Goal: Find specific page/section: Find specific page/section

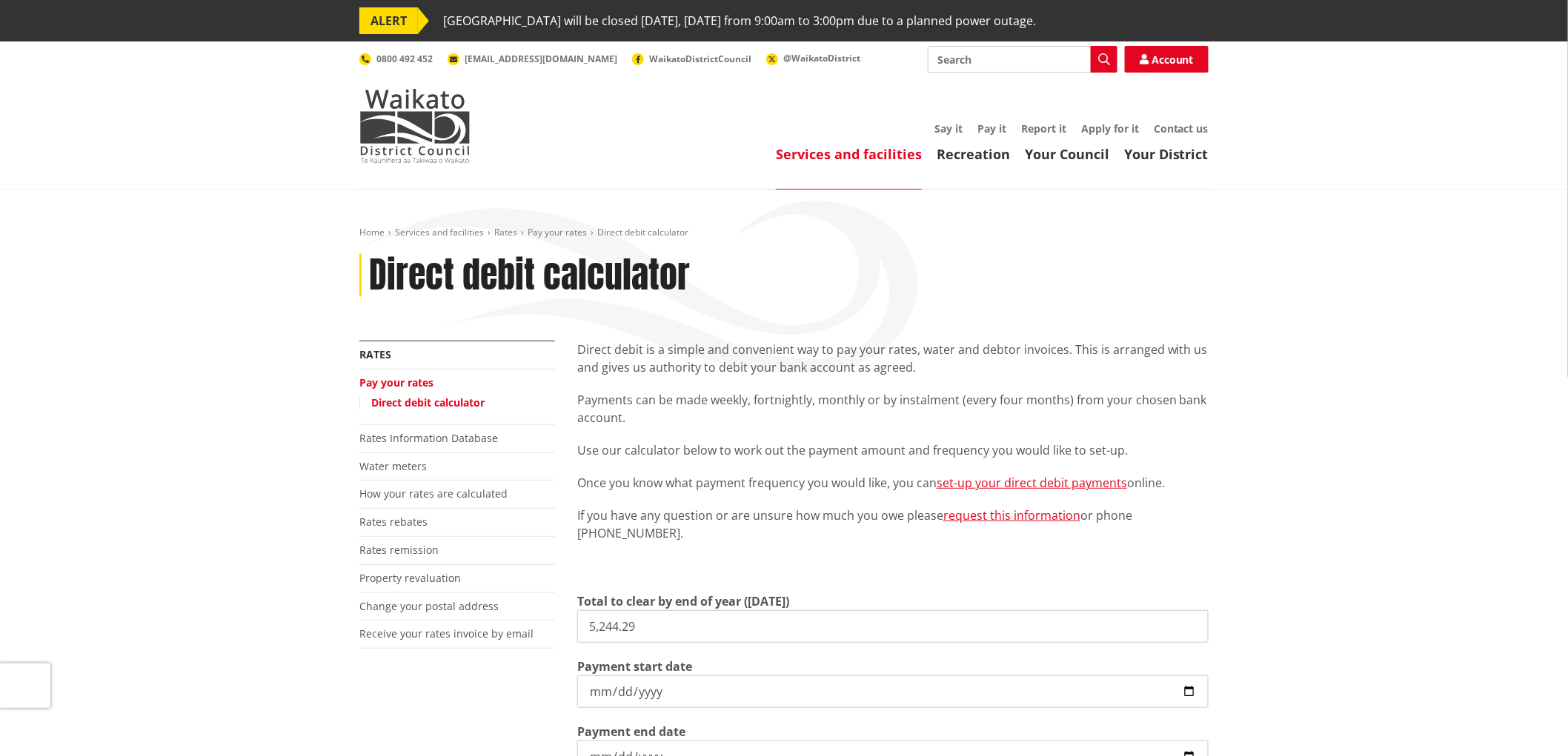
click at [480, 120] on div "Toggle search Toggle navigation Services and facilities Recreation Your Council…" at bounding box center [784, 104] width 871 height 117
click at [433, 119] on img at bounding box center [414, 125] width 111 height 74
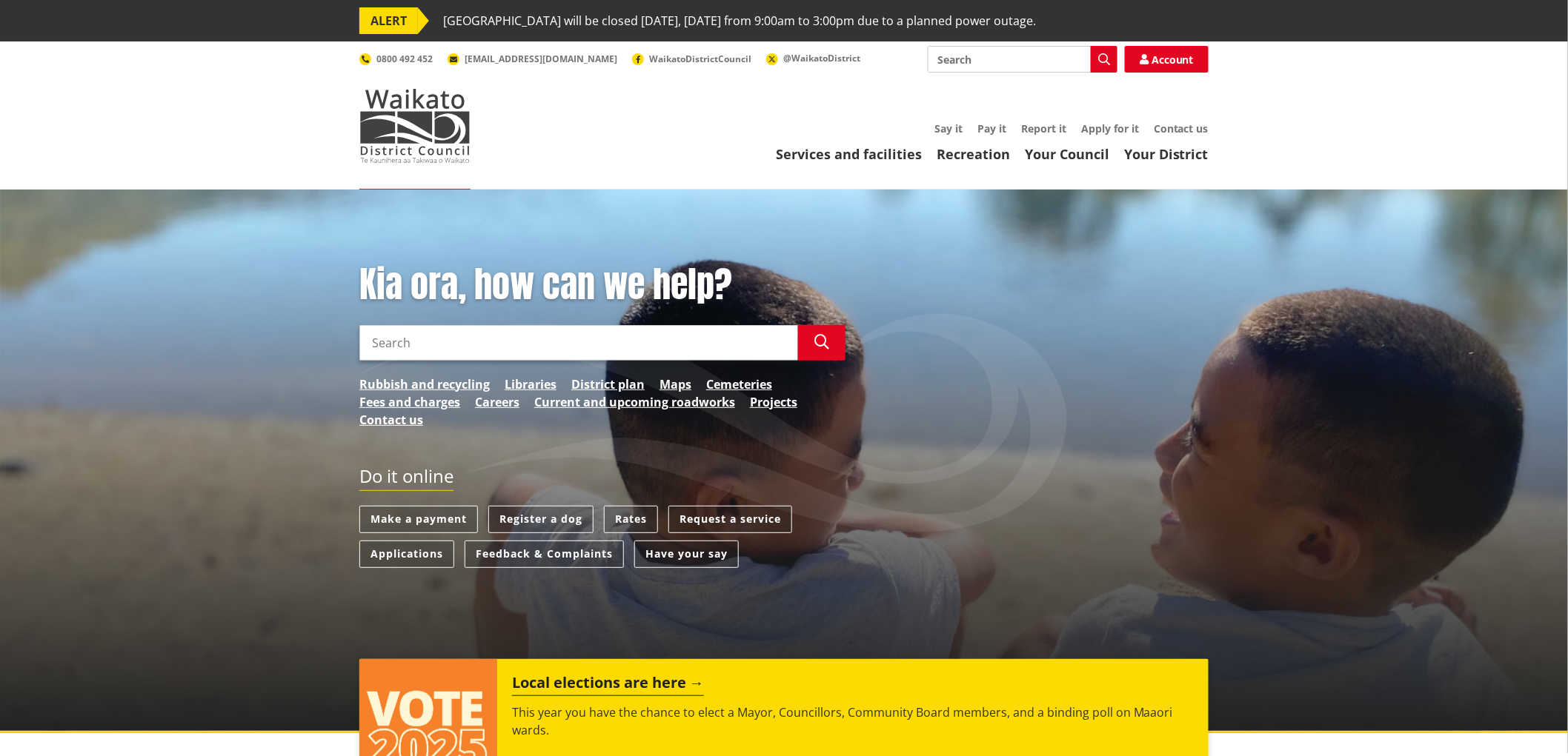
click at [1046, 64] on input "Search" at bounding box center [1022, 59] width 190 height 26
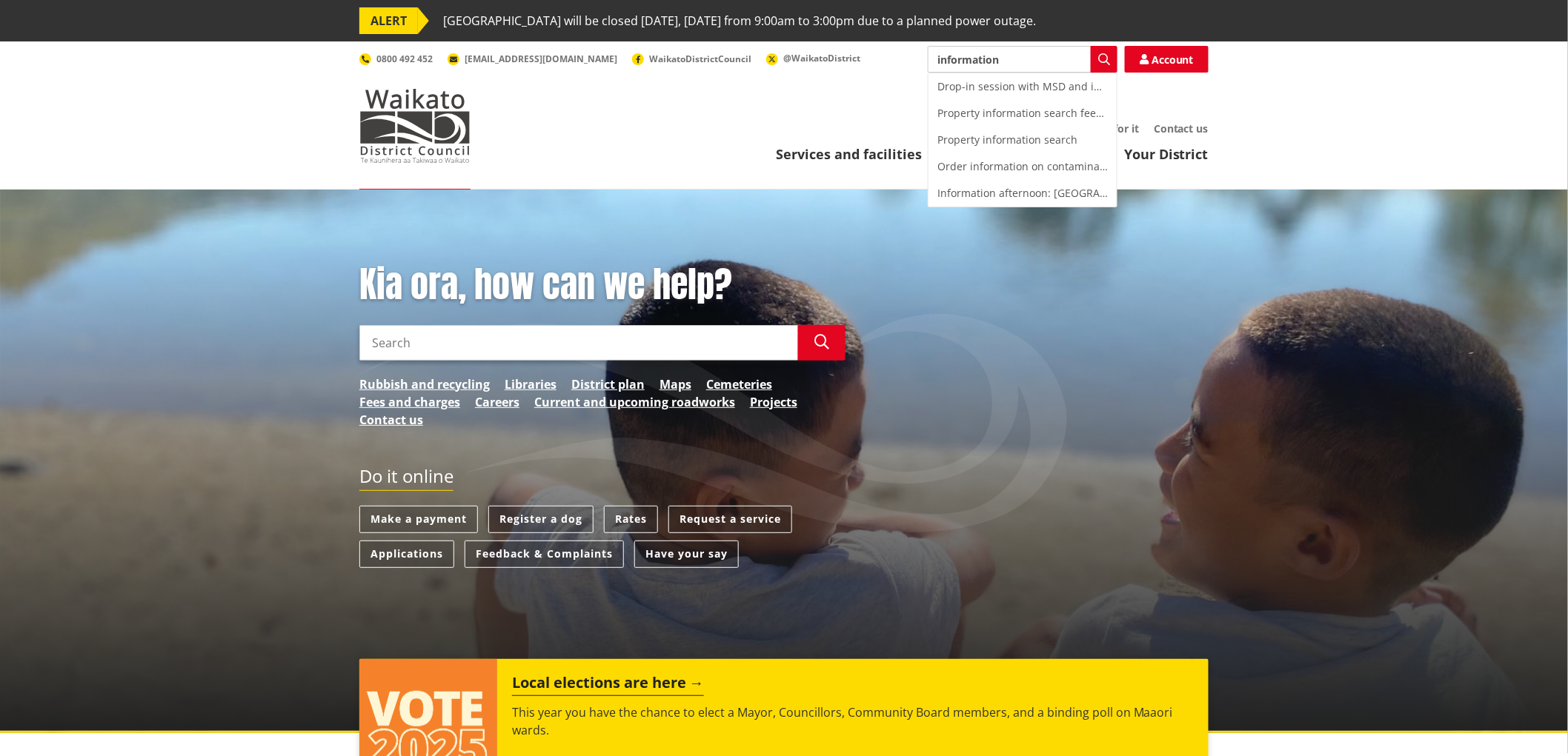
click at [1013, 137] on div "Property information search" at bounding box center [1022, 140] width 188 height 26
type input "Property information search"
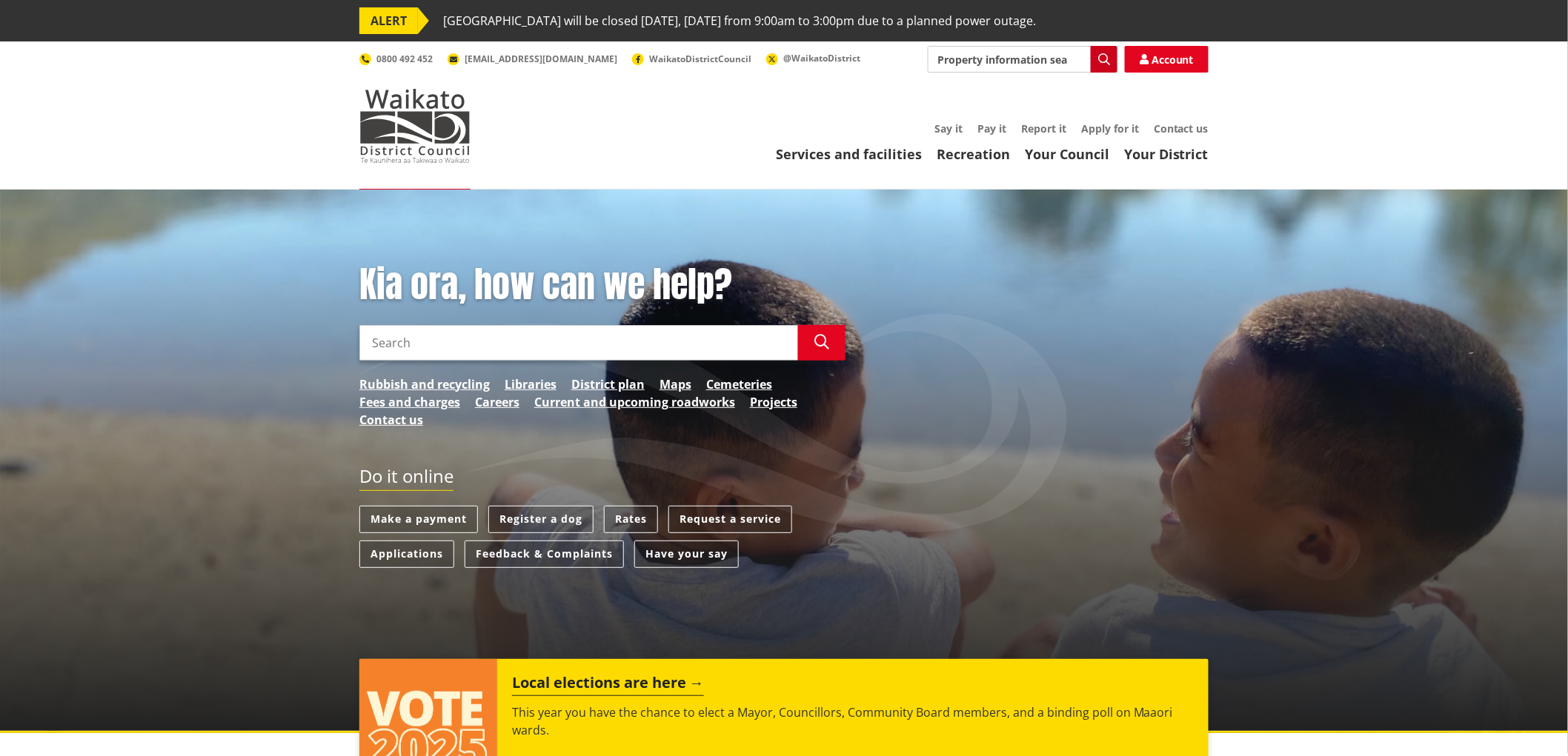
click at [1107, 64] on icon "button" at bounding box center [1104, 59] width 12 height 12
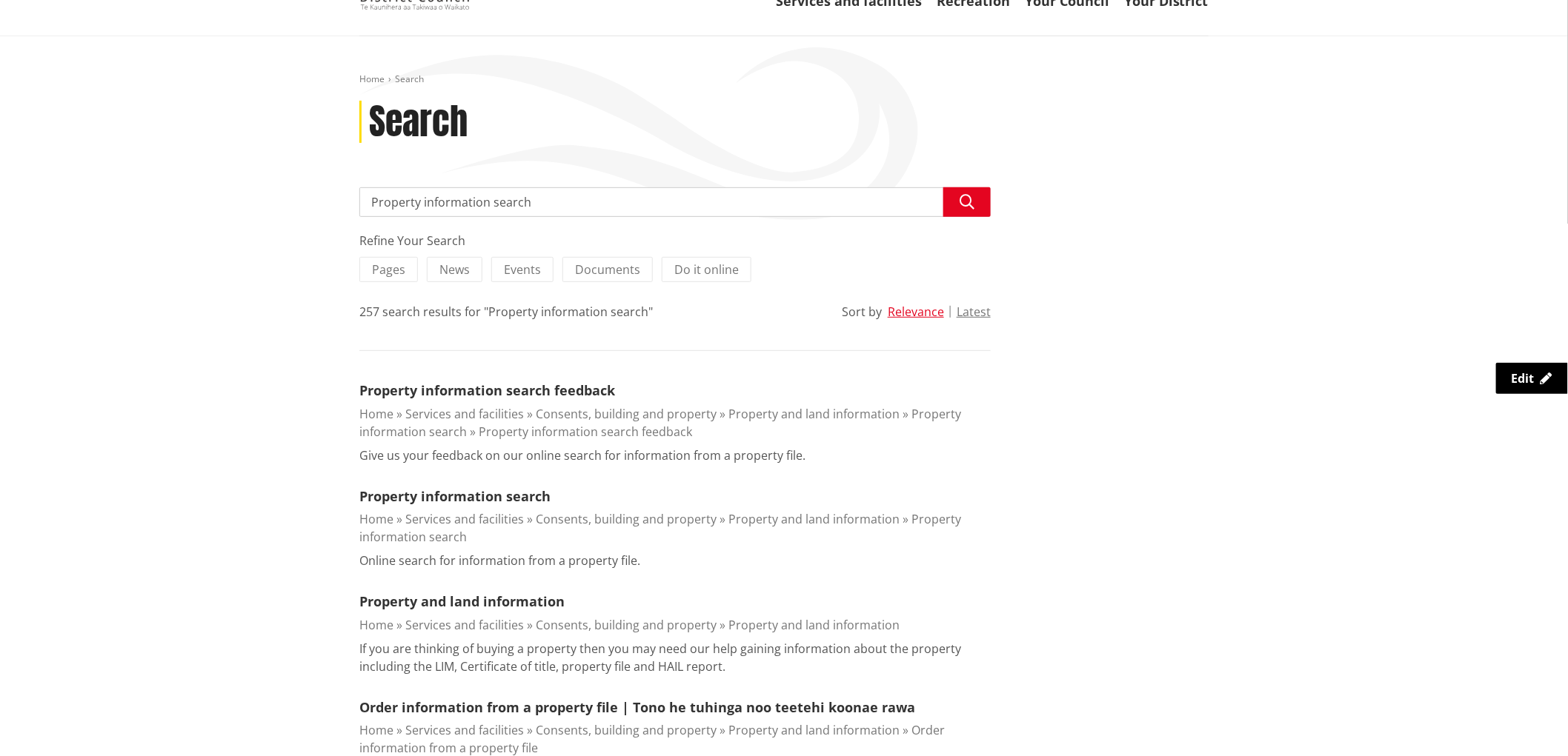
scroll to position [165, 0]
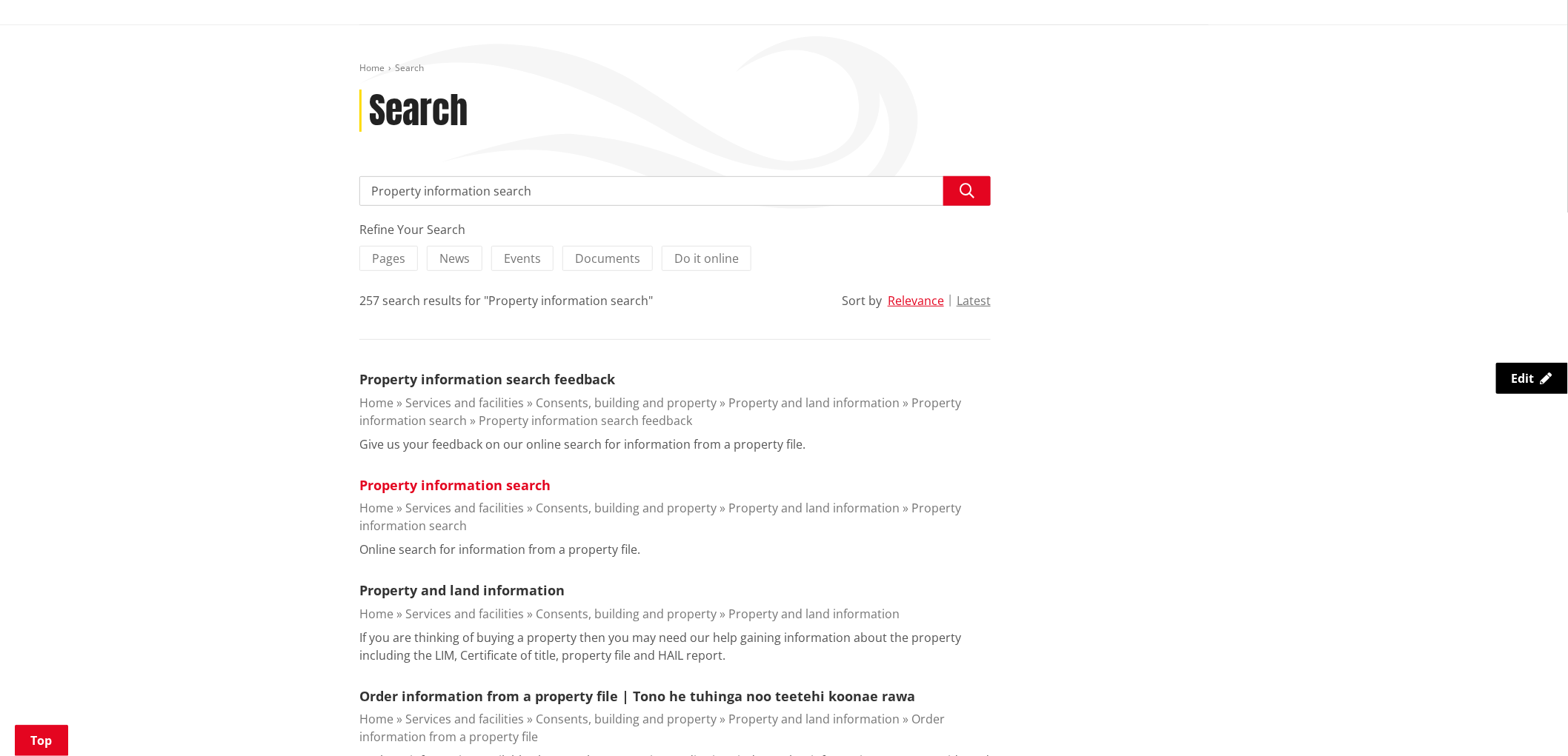
click at [491, 477] on link "Property information search" at bounding box center [455, 485] width 191 height 18
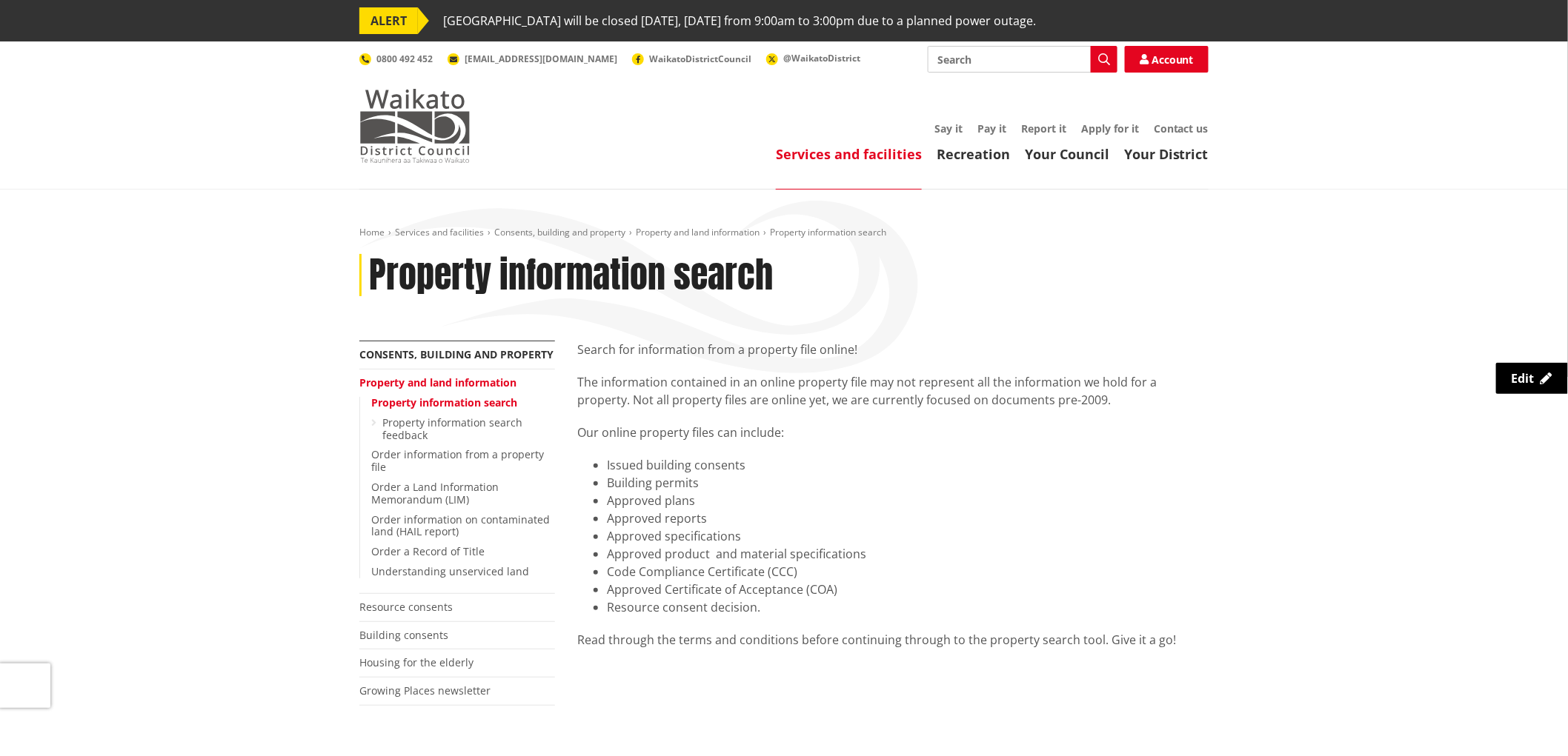
click at [434, 121] on img at bounding box center [414, 125] width 111 height 74
